Goal: Book appointment/travel/reservation

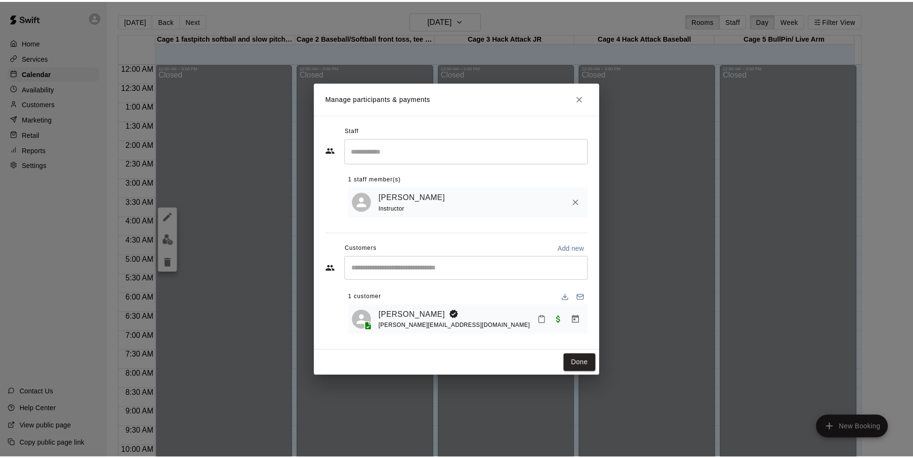
scroll to position [469, 0]
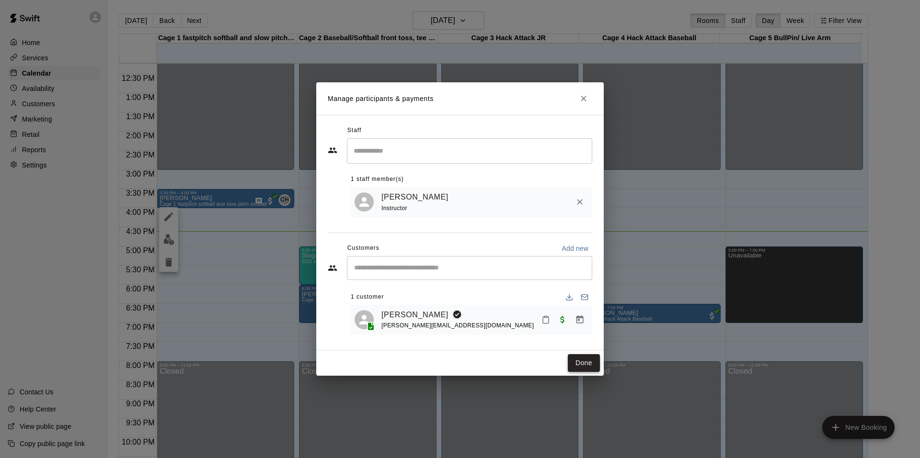
click at [590, 362] on button "Done" at bounding box center [584, 363] width 32 height 18
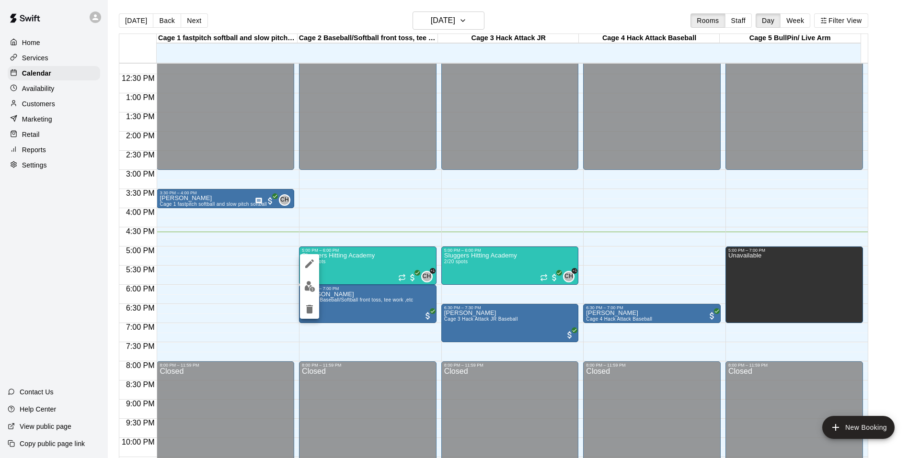
click at [315, 285] on img "edit" at bounding box center [309, 286] width 11 height 11
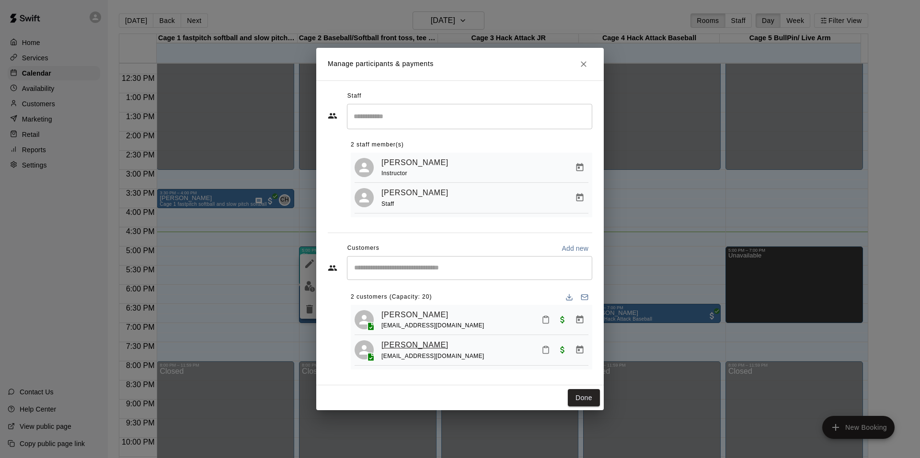
click at [412, 349] on link "[PERSON_NAME]" at bounding box center [414, 345] width 67 height 12
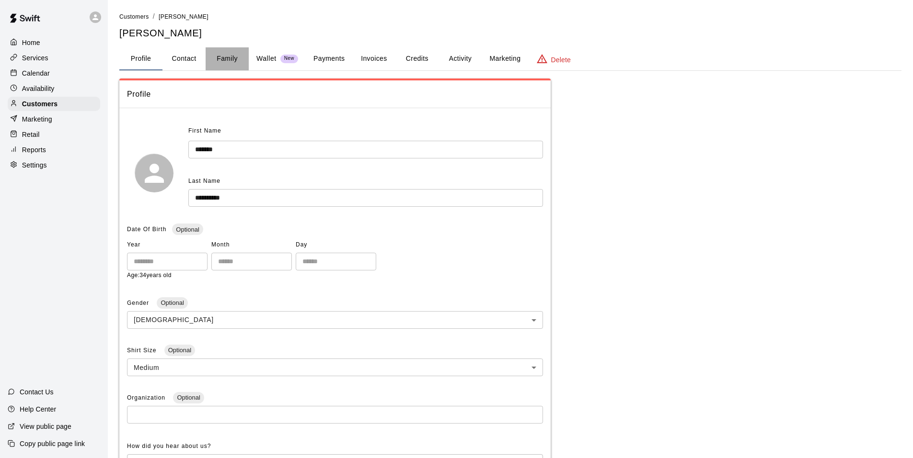
click at [225, 59] on button "Family" at bounding box center [227, 58] width 43 height 23
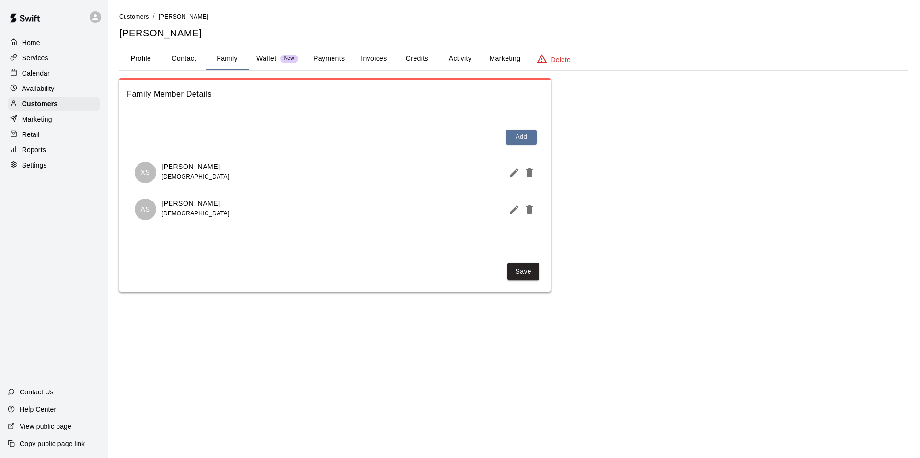
click at [61, 247] on div "Home Services Calendar Availability Customers Marketing Retail Reports Settings…" at bounding box center [54, 229] width 108 height 458
click at [66, 70] on div "Calendar" at bounding box center [54, 73] width 92 height 14
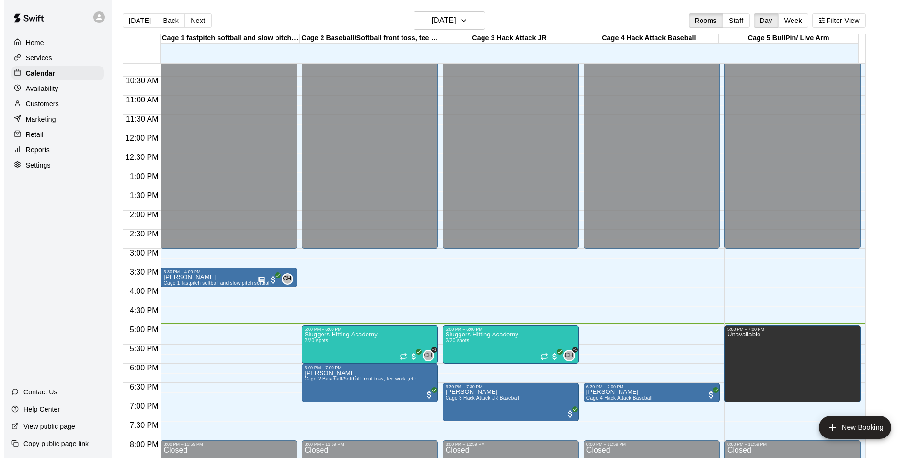
scroll to position [437, 0]
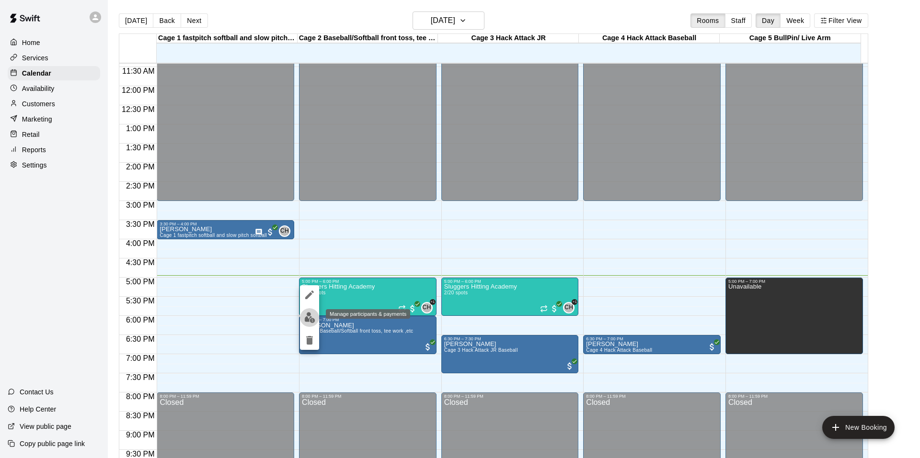
click at [306, 318] on img "edit" at bounding box center [309, 317] width 11 height 11
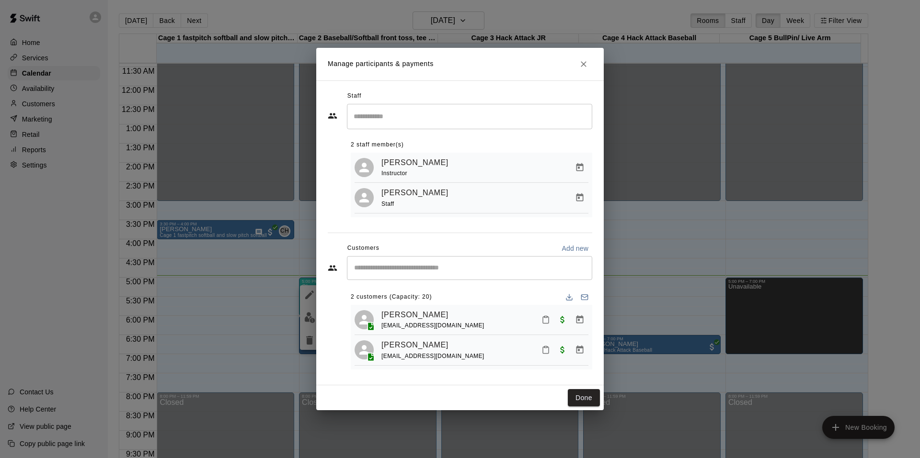
click at [453, 275] on div "​" at bounding box center [469, 268] width 245 height 24
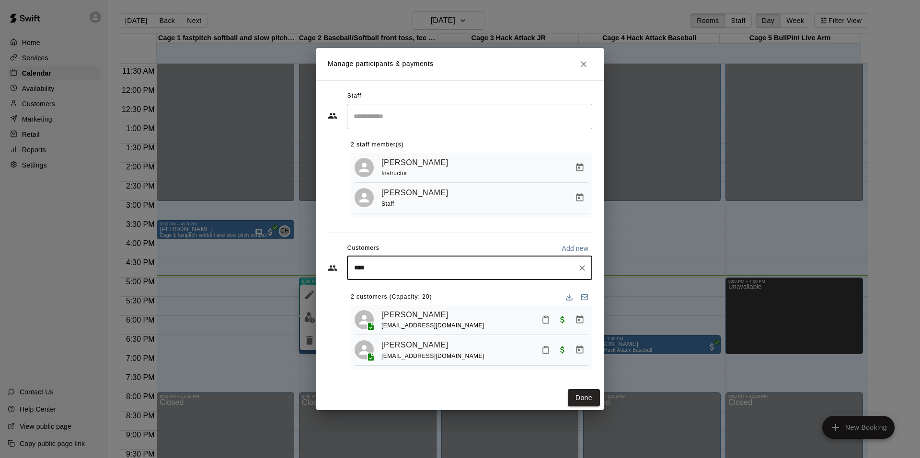
type input "***"
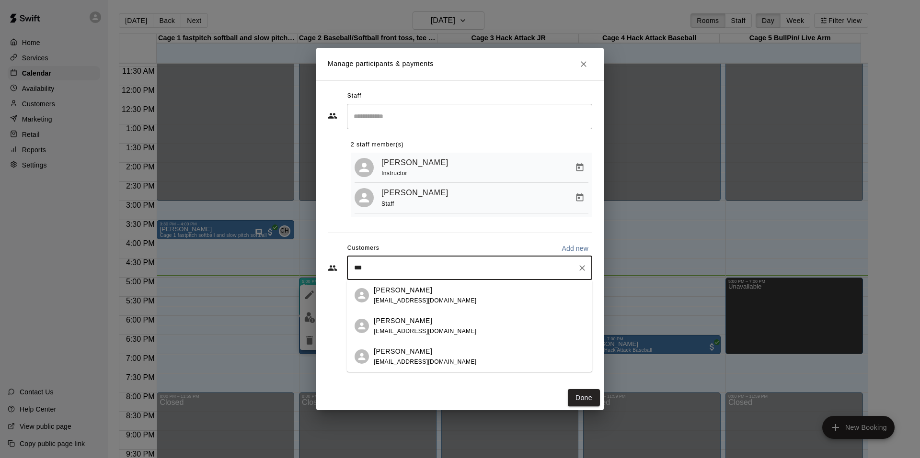
click at [436, 295] on div "[PERSON_NAME] [PERSON_NAME][EMAIL_ADDRESS][DOMAIN_NAME]" at bounding box center [479, 296] width 211 height 21
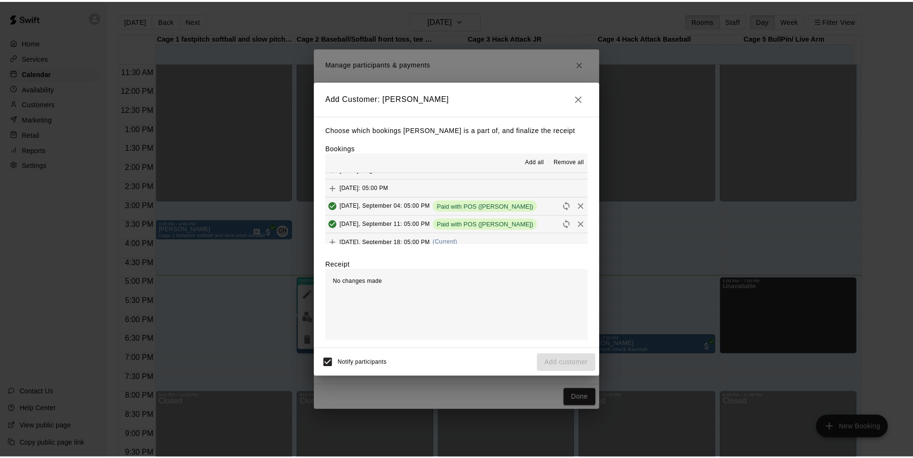
scroll to position [240, 0]
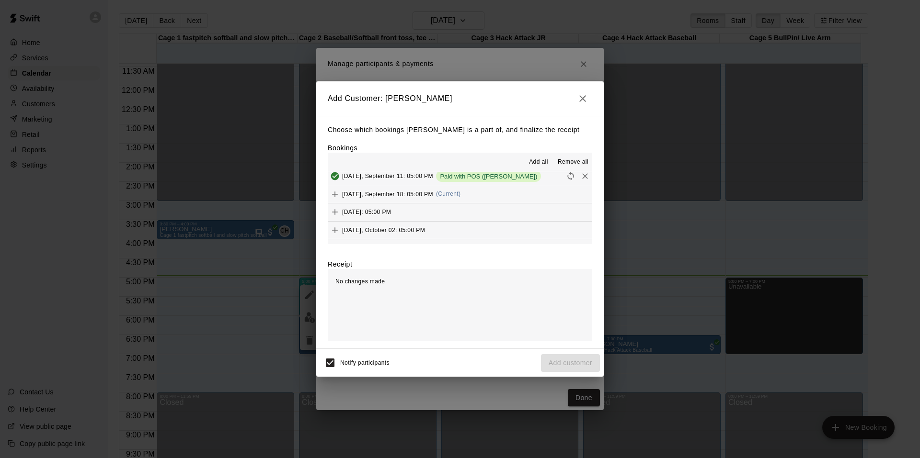
click at [459, 192] on span "(Current)" at bounding box center [448, 194] width 25 height 7
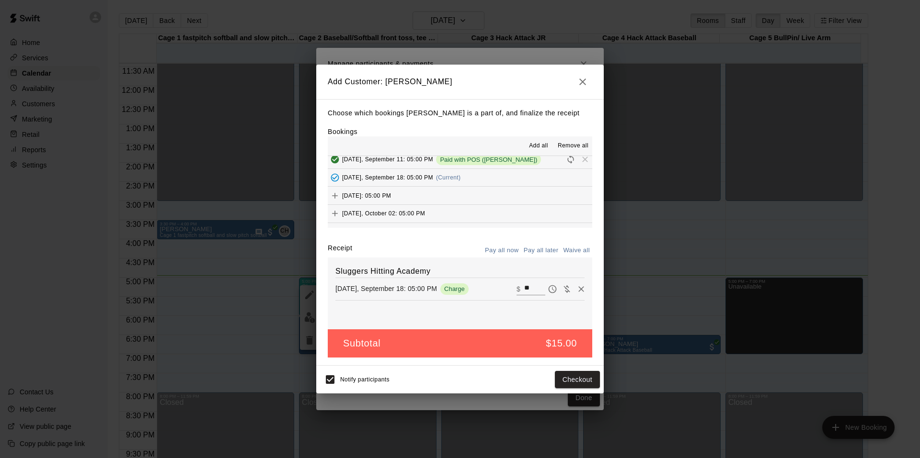
click at [528, 286] on input "**" at bounding box center [534, 289] width 21 height 12
type input "*"
type input "**"
click at [577, 379] on button "Checkout" at bounding box center [577, 380] width 45 height 18
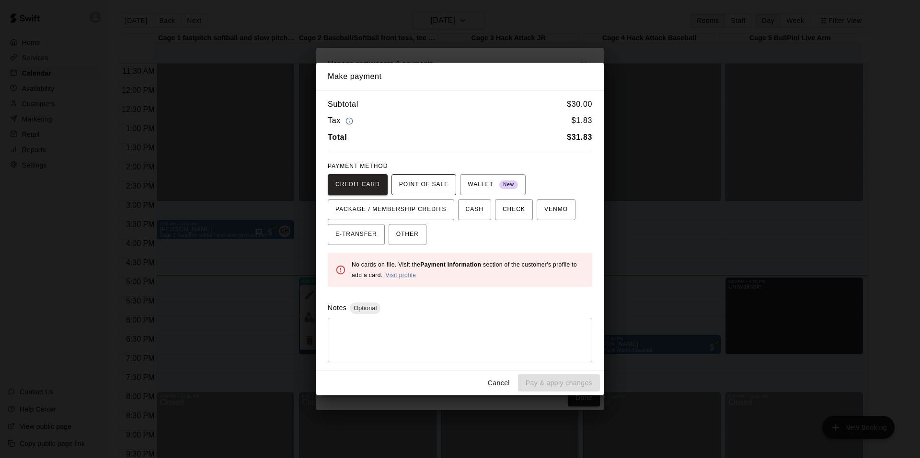
click at [416, 190] on span "POINT OF SALE" at bounding box center [423, 184] width 49 height 15
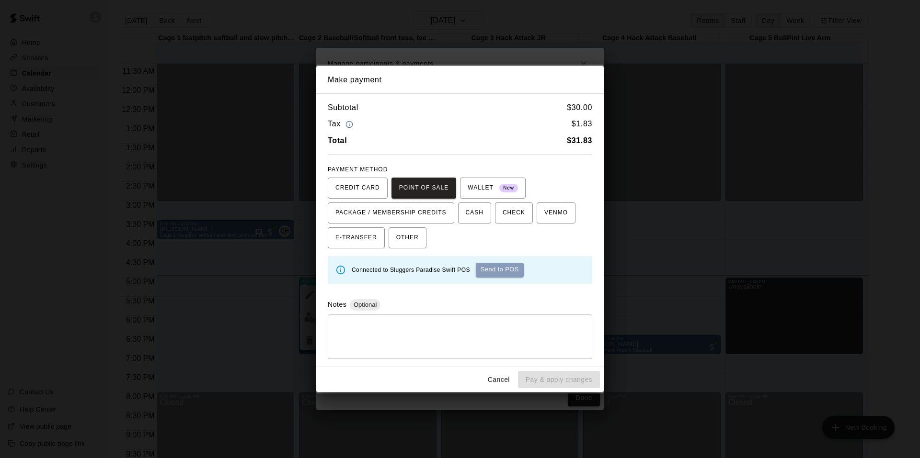
click at [520, 270] on button "Send to POS" at bounding box center [500, 270] width 48 height 14
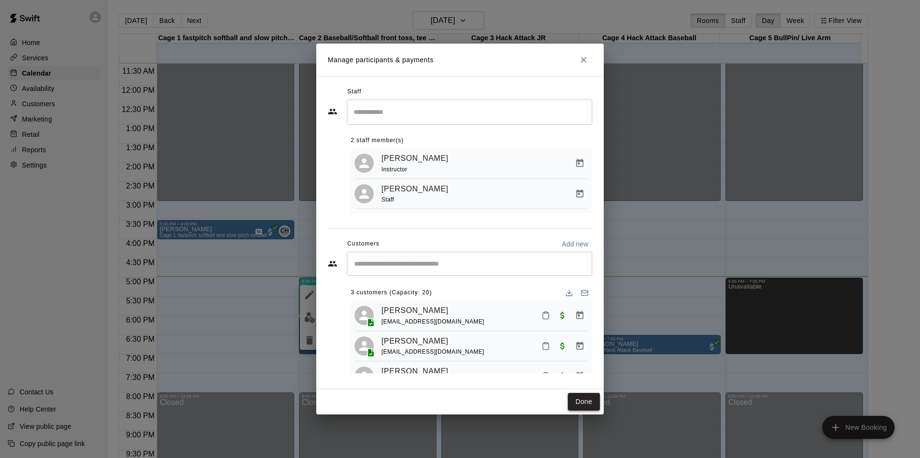
drag, startPoint x: 588, startPoint y: 403, endPoint x: 584, endPoint y: 396, distance: 7.7
click at [588, 402] on button "Done" at bounding box center [584, 402] width 32 height 18
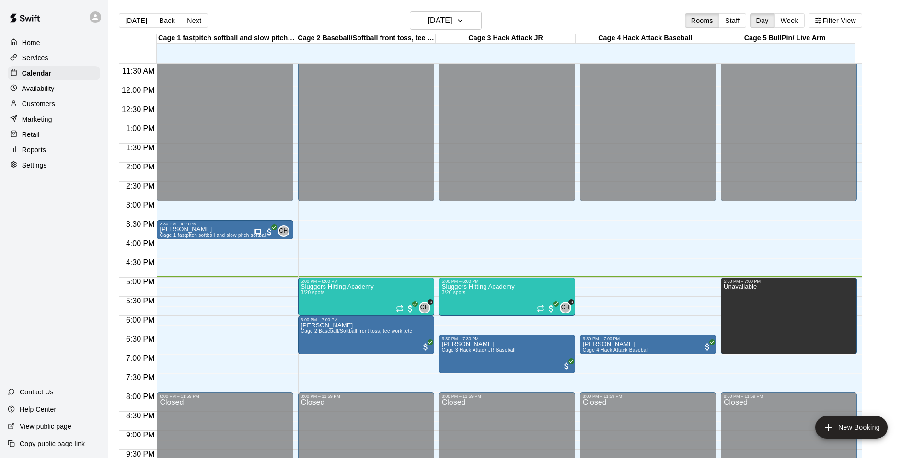
scroll to position [485, 0]
